Goal: Task Accomplishment & Management: Complete application form

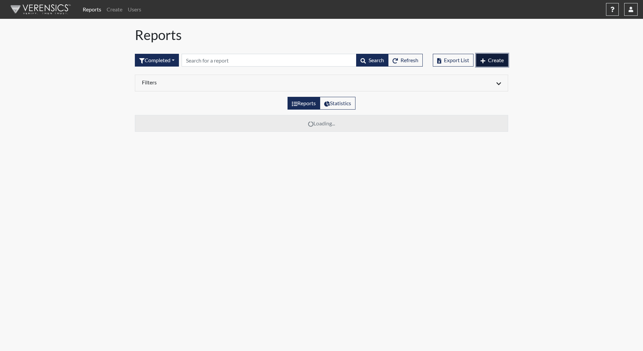
click at [496, 58] on span "Create" at bounding box center [496, 60] width 16 height 6
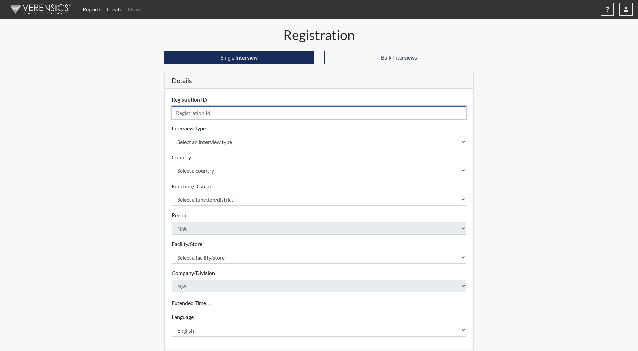
click at [184, 112] on input "text" at bounding box center [319, 112] width 295 height 13
type input "[DATE]9349"
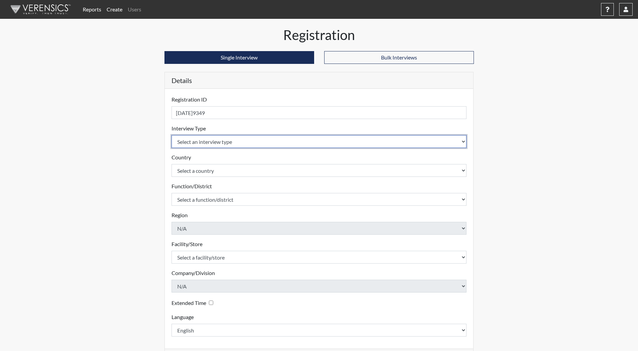
click at [195, 141] on select "Select an interview type Community Supervision Corrections Pre-Employment Pre-E…" at bounding box center [319, 141] width 295 height 13
select select "ff733e93-e1bf-11ea-9c9f-0eff0cf7eb8f"
click at [172, 135] on select "Select an interview type Community Supervision Corrections Pre-Employment Pre-E…" at bounding box center [319, 141] width 295 height 13
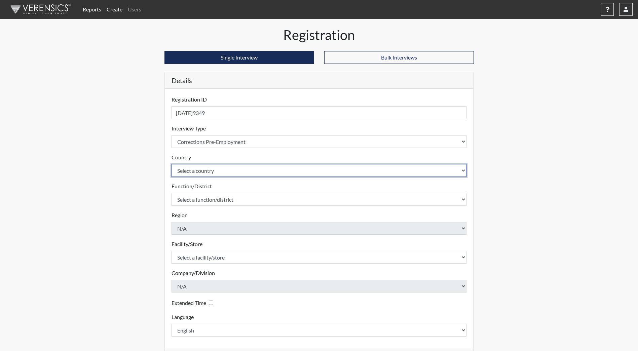
click at [462, 169] on select "Select a country [GEOGRAPHIC_DATA] [GEOGRAPHIC_DATA]" at bounding box center [319, 170] width 295 height 13
select select "united-states-of-[GEOGRAPHIC_DATA]"
click at [172, 164] on select "Select a country [GEOGRAPHIC_DATA] [GEOGRAPHIC_DATA]" at bounding box center [319, 170] width 295 height 13
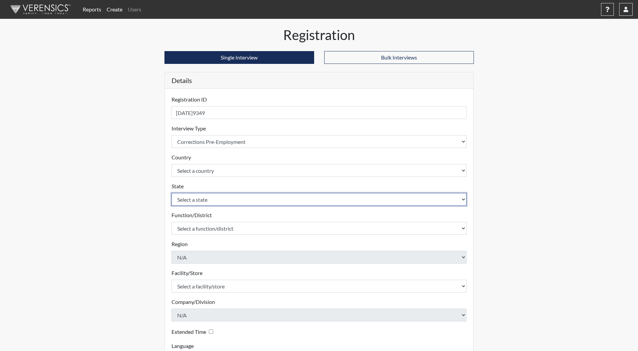
click at [464, 201] on select "Select a state [US_STATE] [US_STATE] [US_STATE] [US_STATE] [US_STATE] [US_STATE…" at bounding box center [319, 199] width 295 height 13
select select "ND"
click at [172, 193] on select "Select a state [US_STATE] [US_STATE] [US_STATE] [US_STATE] [US_STATE] [US_STATE…" at bounding box center [319, 199] width 295 height 13
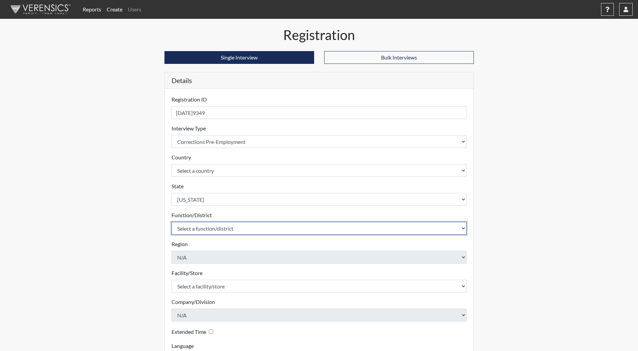
click at [463, 227] on select "Select a function/district Central Office/530 DJS Community/224 HRCC/516 JRCC/5…" at bounding box center [319, 228] width 295 height 13
select select "1e5b4d91-18c1-44f8-b08b-0a92f3668bee"
click at [172, 222] on select "Select a function/district Central Office/530 DJS Community/224 HRCC/516 JRCC/5…" at bounding box center [319, 228] width 295 height 13
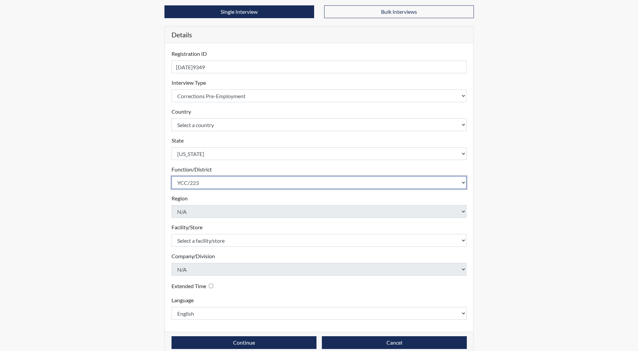
scroll to position [56, 0]
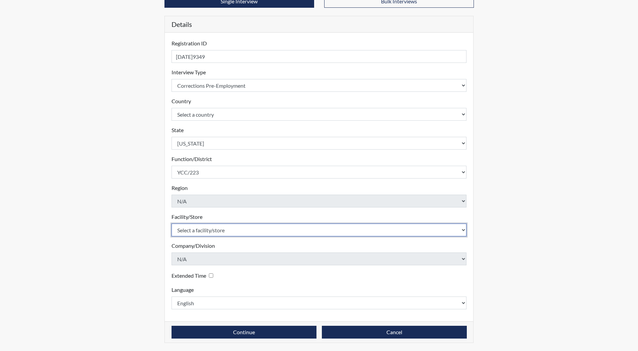
click at [463, 231] on select "Select a facility/store [GEOGRAPHIC_DATA] [PERSON_NAME][GEOGRAPHIC_DATA] [US_ST…" at bounding box center [319, 230] width 295 height 13
select select "b5d71108-2398-4d3d-9aa2-ff85b6e68adc"
click at [172, 224] on select "Select a facility/store [GEOGRAPHIC_DATA] [PERSON_NAME][GEOGRAPHIC_DATA] [US_ST…" at bounding box center [319, 230] width 295 height 13
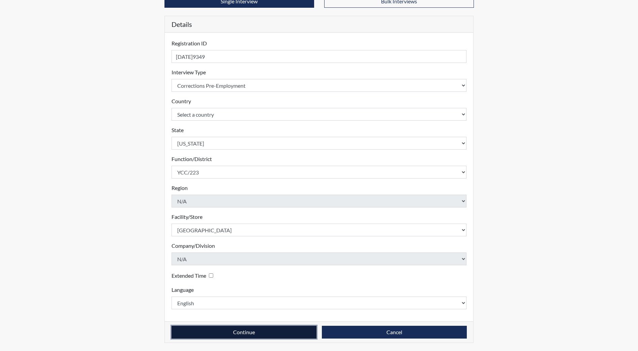
click at [274, 330] on button "Continue" at bounding box center [244, 332] width 145 height 13
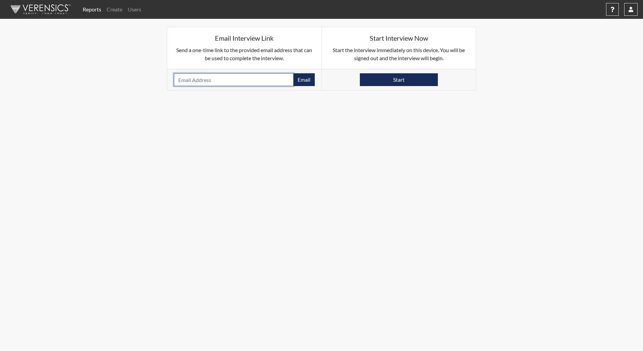
click at [185, 81] on input "email" at bounding box center [234, 79] width 120 height 13
type input "[EMAIL_ADDRESS][DOMAIN_NAME]"
click at [303, 80] on button "Email" at bounding box center [304, 79] width 22 height 13
